Goal: Check status

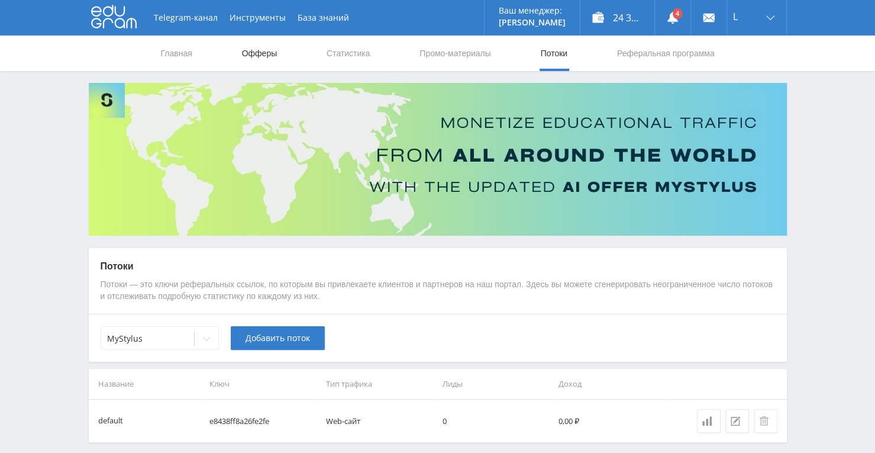
drag, startPoint x: 0, startPoint y: 0, endPoint x: 251, endPoint y: 57, distance: 257.2
click at [251, 57] on link "Офферы" at bounding box center [260, 52] width 38 height 35
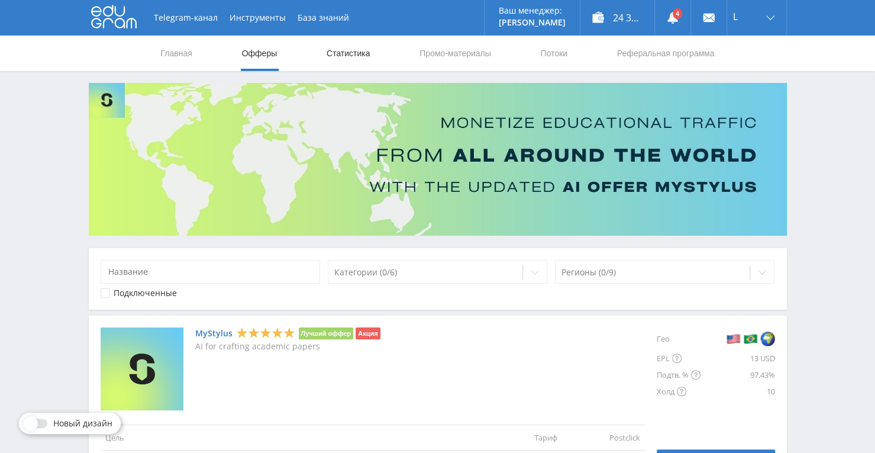
click at [347, 56] on link "Статистика" at bounding box center [348, 52] width 46 height 35
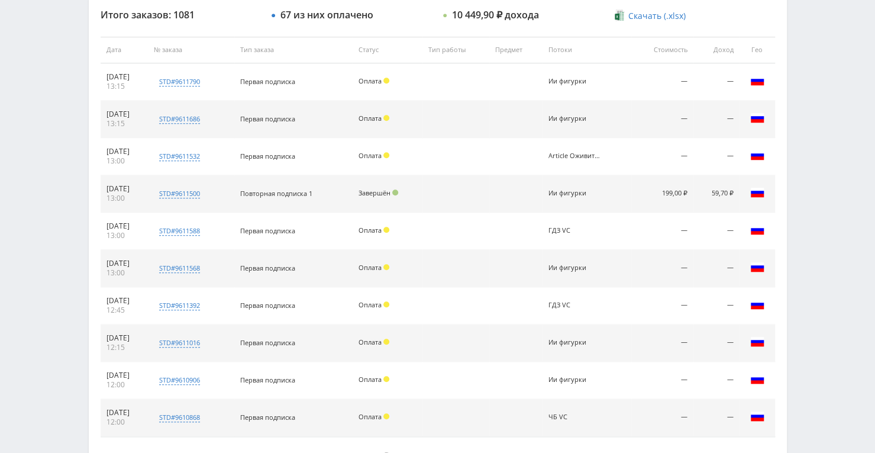
scroll to position [506, 0]
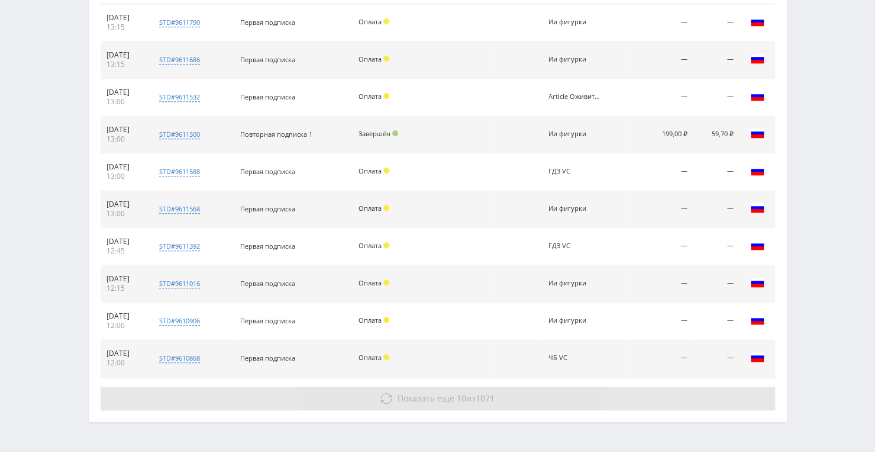
click at [421, 389] on button "Показать ещё 10 из 1071" at bounding box center [438, 398] width 674 height 24
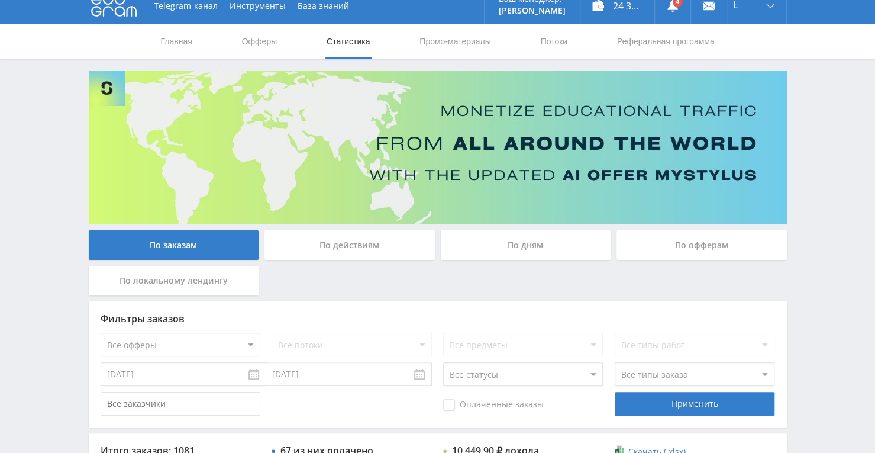
scroll to position [0, 0]
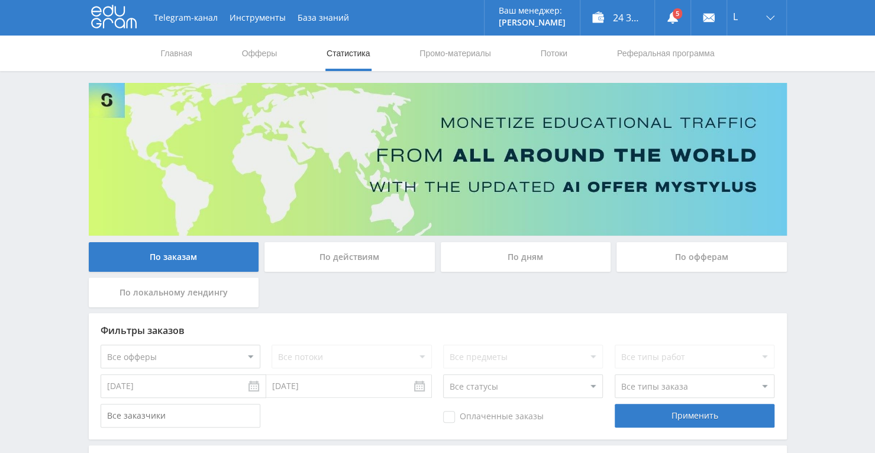
click at [340, 51] on link "Статистика" at bounding box center [348, 52] width 46 height 35
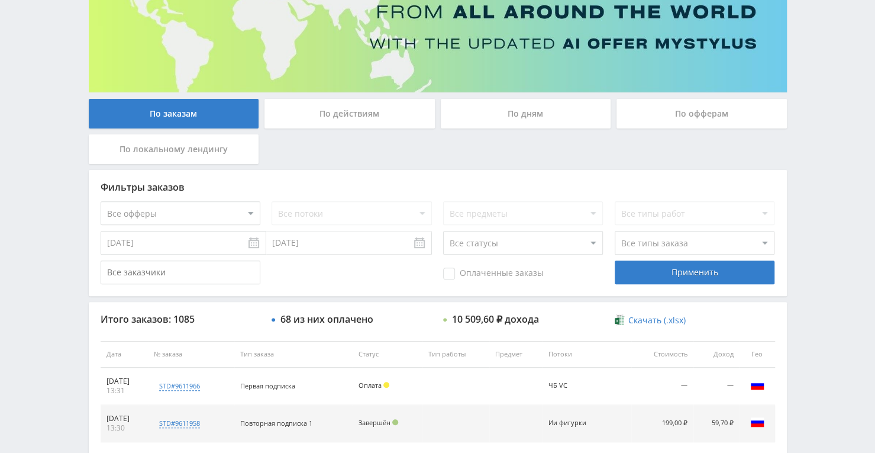
scroll to position [118, 0]
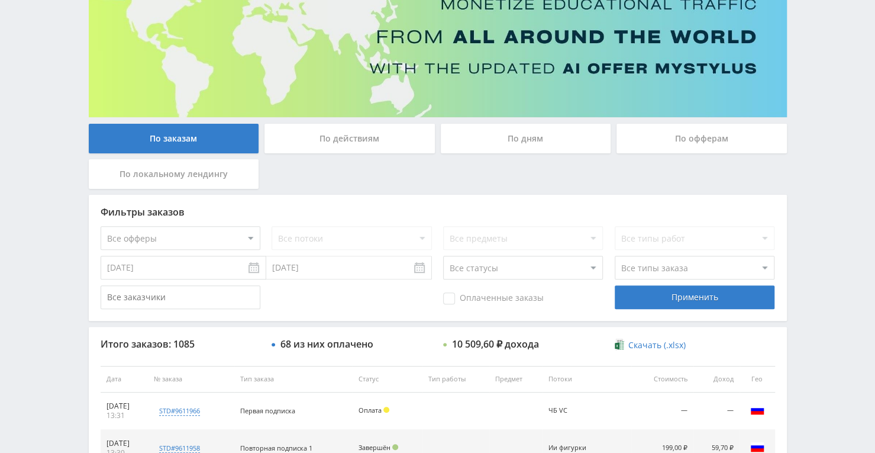
click at [515, 146] on div "По дням" at bounding box center [526, 139] width 170 height 30
click at [0, 0] on input "По дням" at bounding box center [0, 0] width 0 height 0
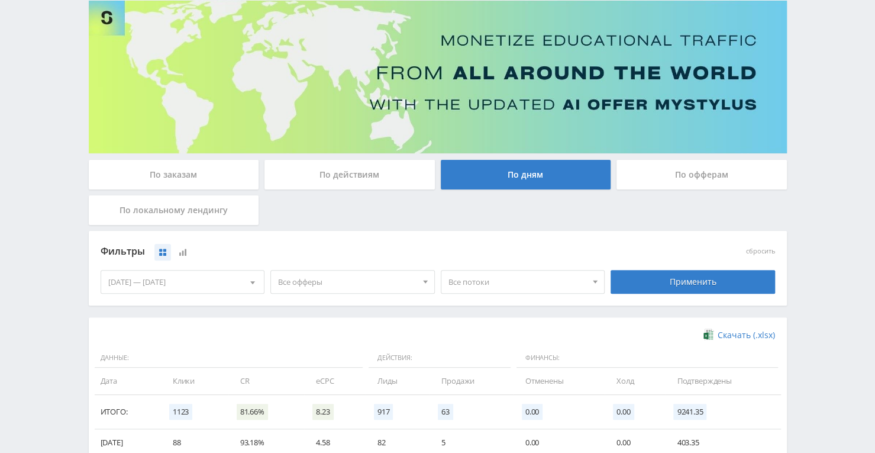
scroll to position [59, 0]
